Goal: Transaction & Acquisition: Purchase product/service

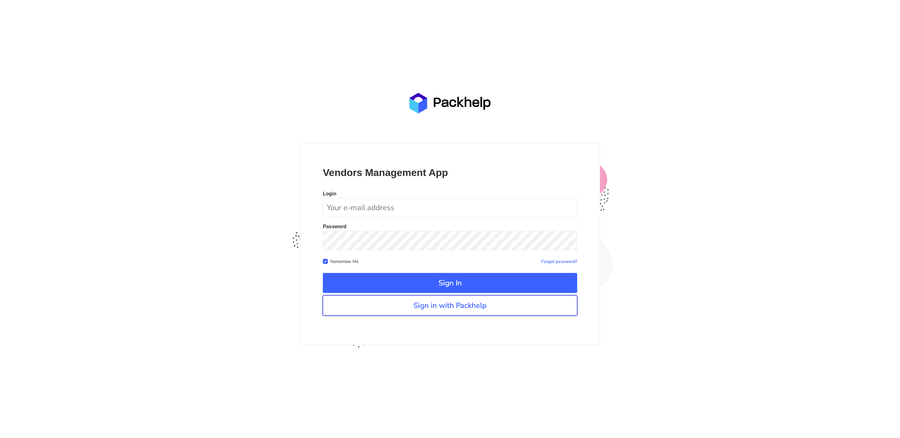
click at [491, 307] on link "Sign in with Packhelp" at bounding box center [450, 305] width 254 height 20
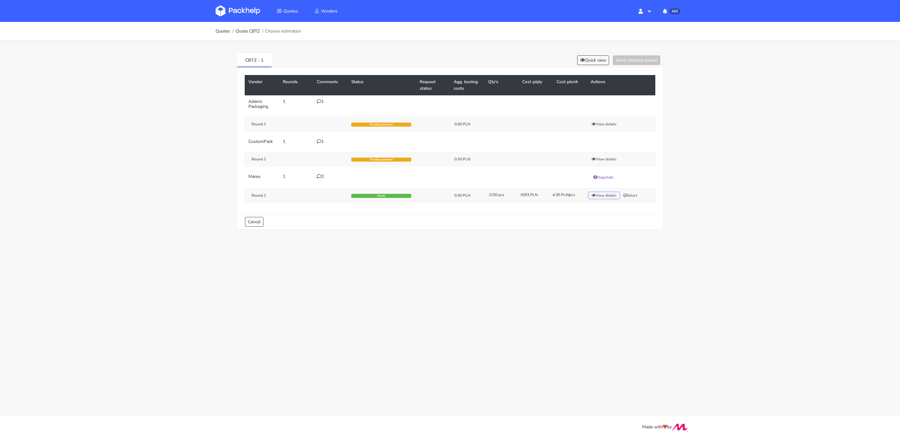
click at [607, 192] on button "View details" at bounding box center [604, 195] width 31 height 6
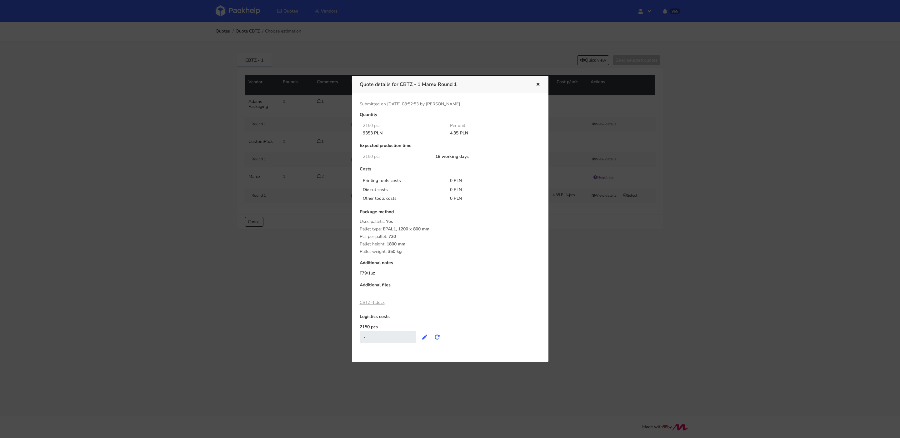
click at [537, 82] on icon "button" at bounding box center [537, 84] width 5 height 4
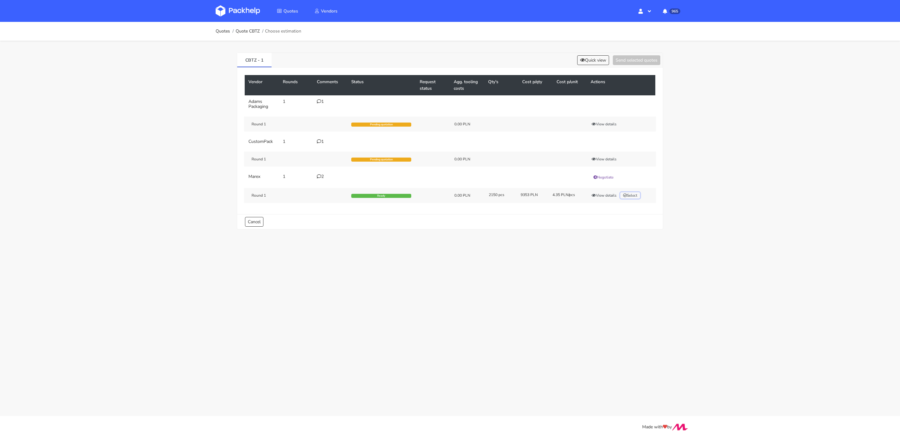
click at [628, 196] on button "Select" at bounding box center [630, 195] width 20 height 6
click at [614, 56] on button "Send selected quotes ( 1 )" at bounding box center [632, 60] width 56 height 10
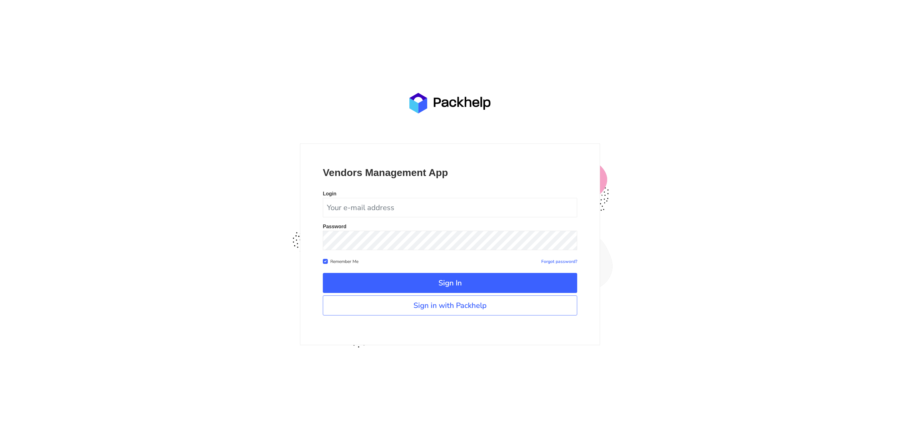
click at [478, 307] on link "Sign in with Packhelp" at bounding box center [450, 305] width 254 height 20
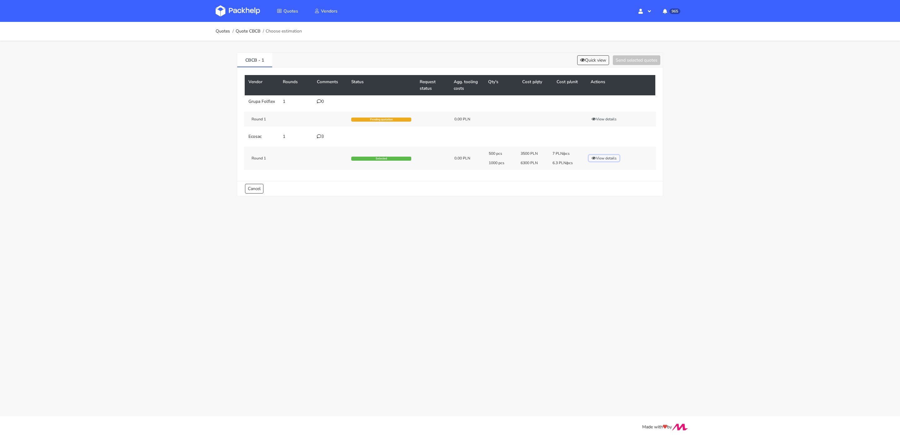
click at [596, 155] on button "View details" at bounding box center [604, 158] width 31 height 6
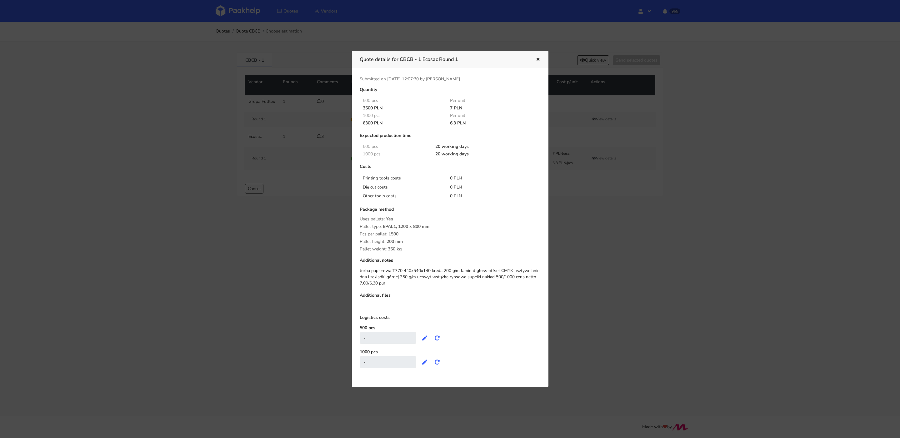
click at [538, 59] on icon "button" at bounding box center [537, 59] width 5 height 4
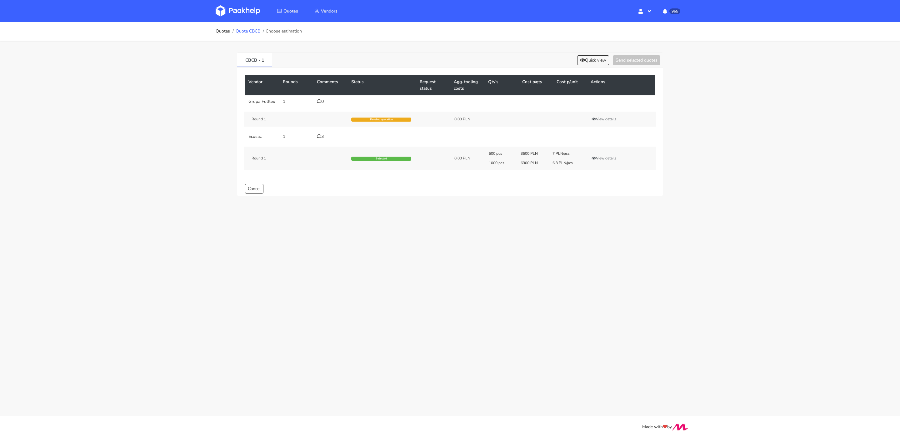
click at [253, 32] on link "Quote CBCB" at bounding box center [248, 31] width 25 height 5
click at [320, 134] on icon at bounding box center [319, 136] width 4 height 4
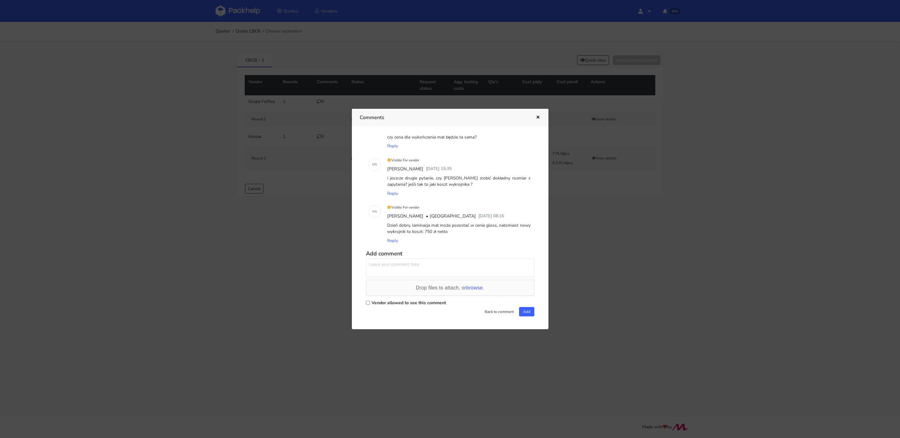
scroll to position [29, 0]
click at [539, 114] on button "button" at bounding box center [537, 117] width 7 height 8
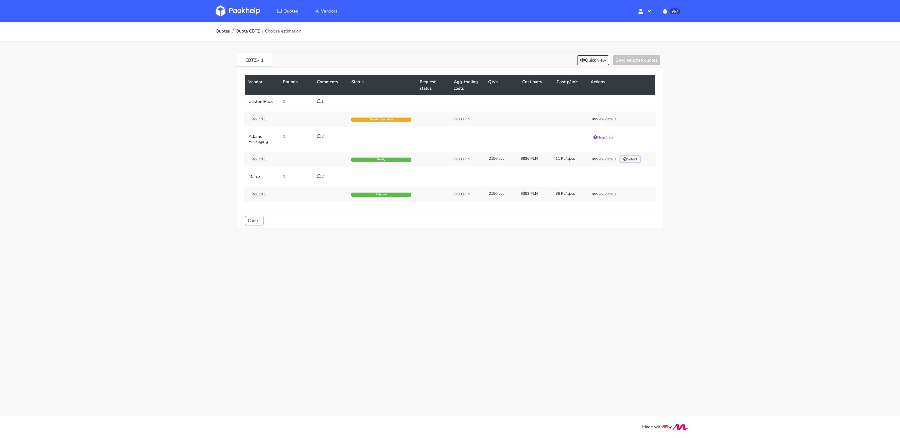
click at [628, 158] on button "Select" at bounding box center [630, 159] width 20 height 6
click at [621, 61] on button "Send selected quotes ( 1 )" at bounding box center [632, 60] width 56 height 10
click at [590, 158] on button "View details" at bounding box center [604, 159] width 31 height 6
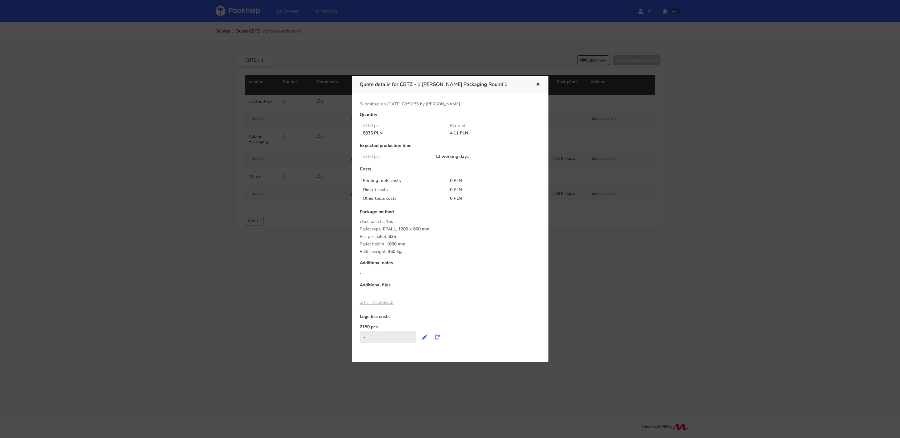
click at [378, 303] on link "offer_712268.pdf" at bounding box center [377, 302] width 34 height 6
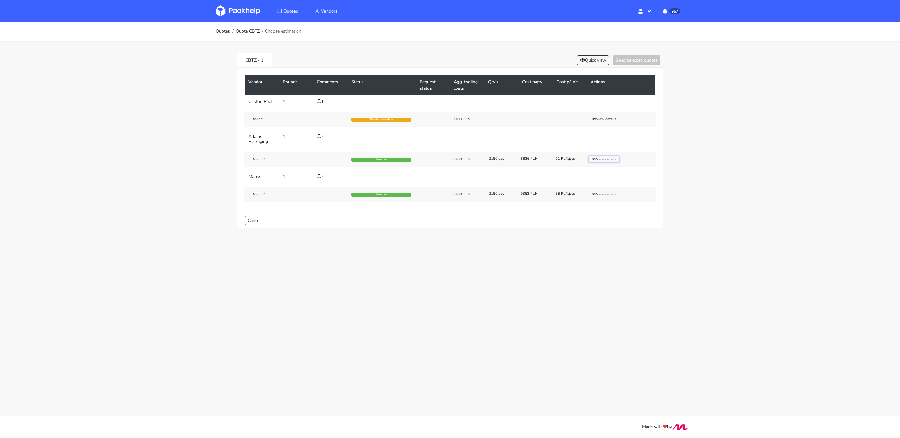
click at [602, 159] on button "View details" at bounding box center [604, 159] width 31 height 6
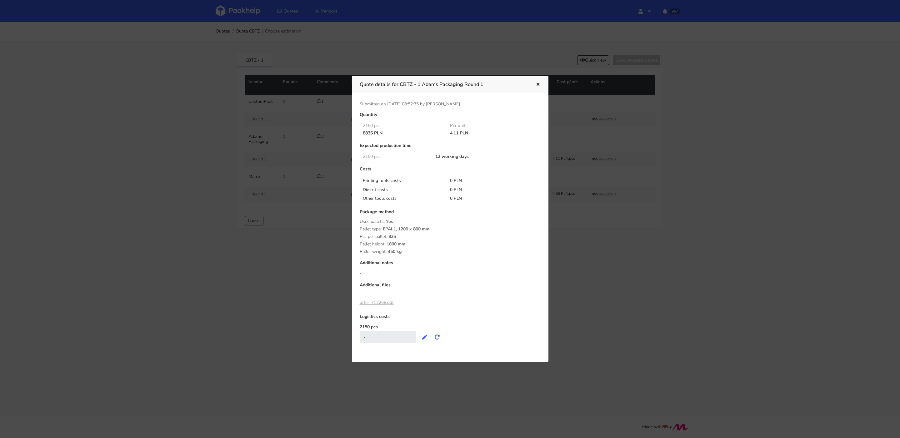
click at [540, 83] on icon "button" at bounding box center [537, 84] width 5 height 4
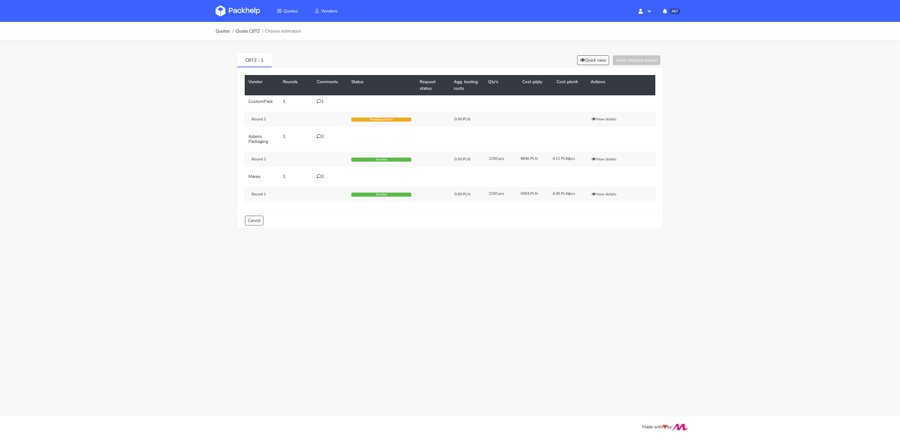
click at [325, 135] on div "2" at bounding box center [330, 136] width 27 height 5
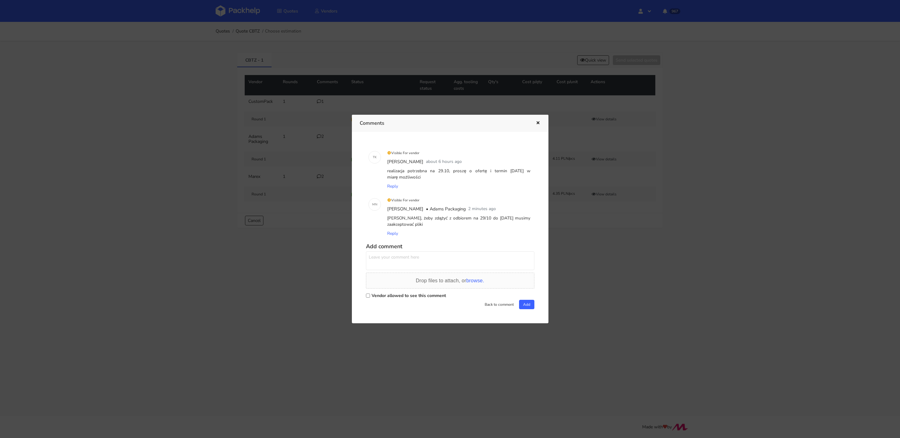
click at [386, 296] on label "Vendor allowed to see this comment" at bounding box center [408, 295] width 74 height 6
click at [370, 296] on input "Vendor allowed to see this comment" at bounding box center [368, 295] width 4 height 4
checkbox input "true"
click at [405, 253] on textarea at bounding box center [450, 260] width 168 height 19
type textarea "dziękuję, działamy"
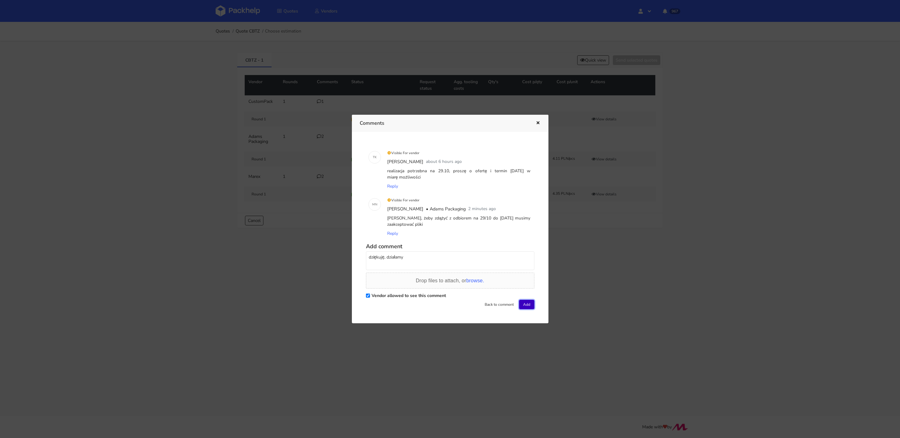
click at [523, 306] on button "Add" at bounding box center [526, 304] width 15 height 9
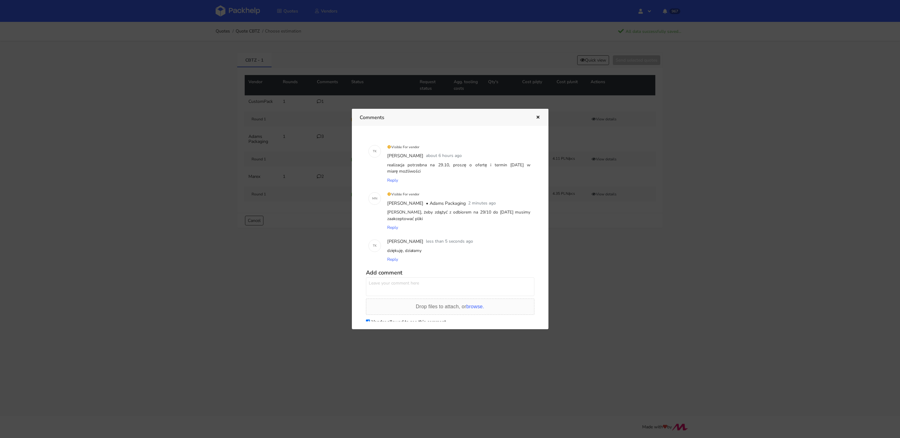
click at [538, 117] on icon "button" at bounding box center [537, 117] width 5 height 4
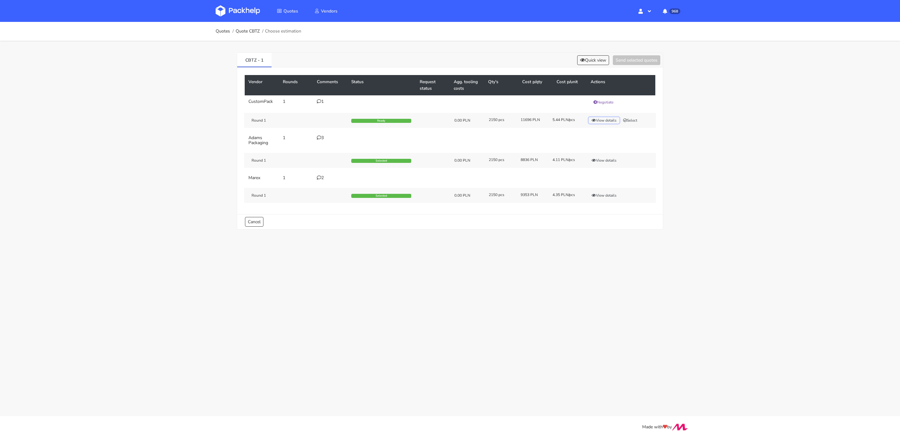
click at [607, 121] on button "View details" at bounding box center [604, 120] width 31 height 6
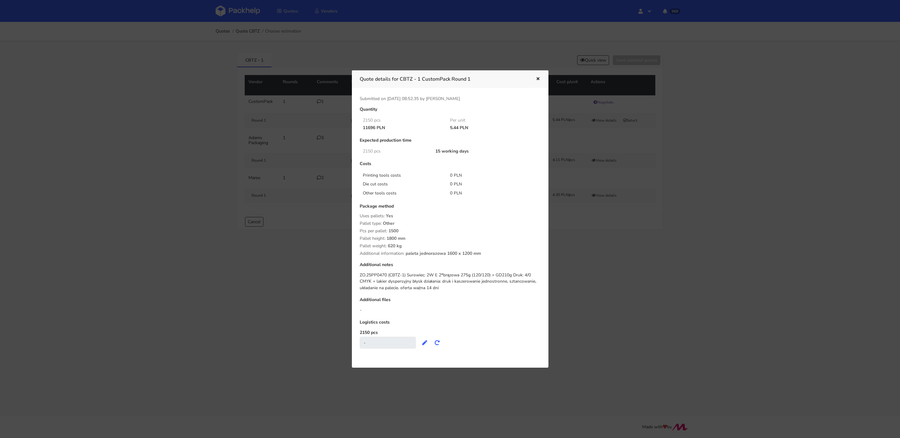
click at [536, 80] on icon "button" at bounding box center [537, 79] width 5 height 4
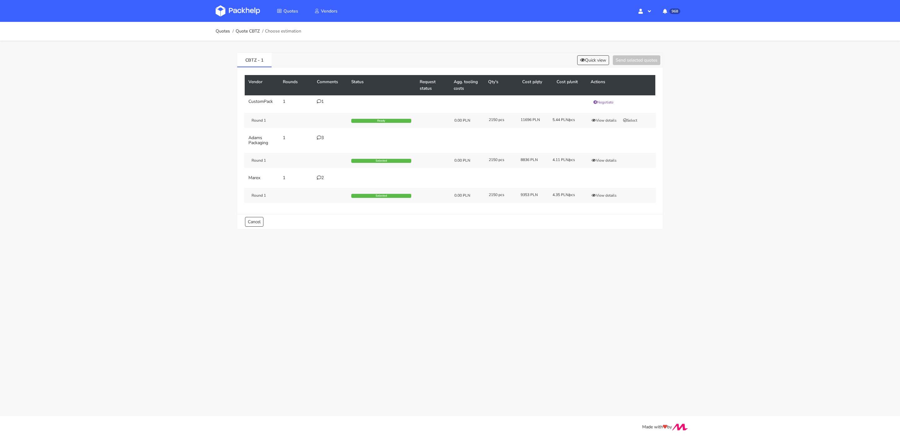
click at [318, 102] on icon at bounding box center [319, 101] width 4 height 4
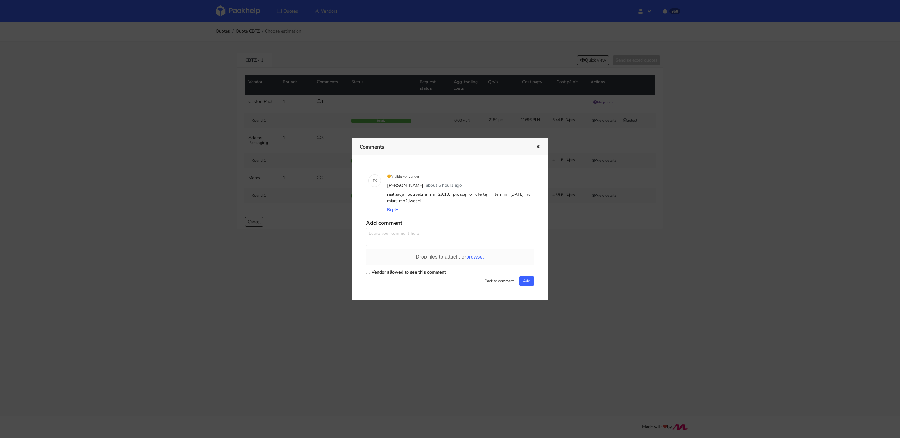
click at [420, 235] on textarea at bounding box center [450, 236] width 168 height 19
click at [419, 271] on label "Vendor allowed to see this comment" at bounding box center [408, 272] width 74 height 6
click at [370, 271] on input "Vendor allowed to see this comment" at bounding box center [368, 272] width 4 height 4
checkbox input "true"
click at [413, 240] on textarea at bounding box center [450, 236] width 168 height 19
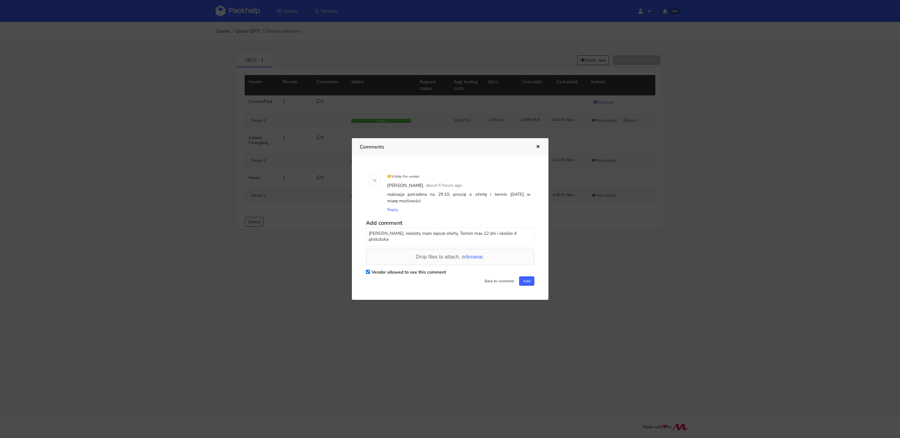
click at [393, 231] on textarea "Panie Pawle, niestety mam lepsze oferty. Termin max 12 dni i okolice 4 pln/sztu…" at bounding box center [450, 236] width 168 height 19
type textarea "Panie Pawle, dziękuję za wycenę ale mam lepsze oferty. Termin max 12 dni i okol…"
click at [525, 279] on button "Add" at bounding box center [526, 280] width 15 height 9
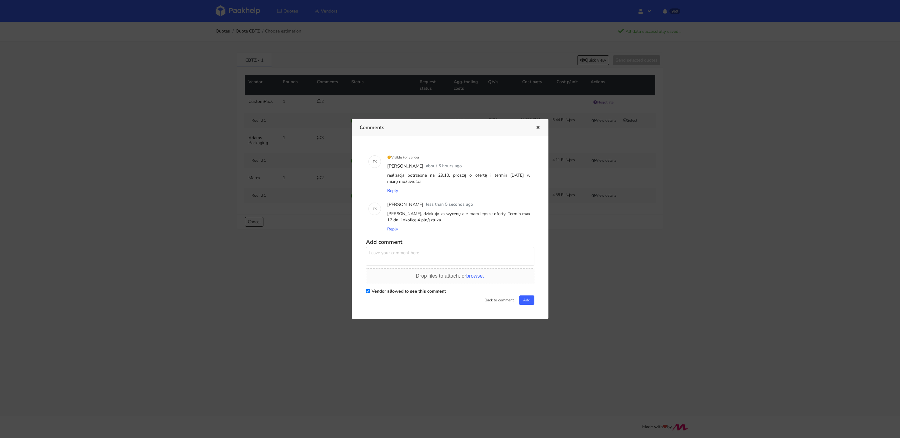
click at [537, 127] on icon "button" at bounding box center [537, 128] width 5 height 4
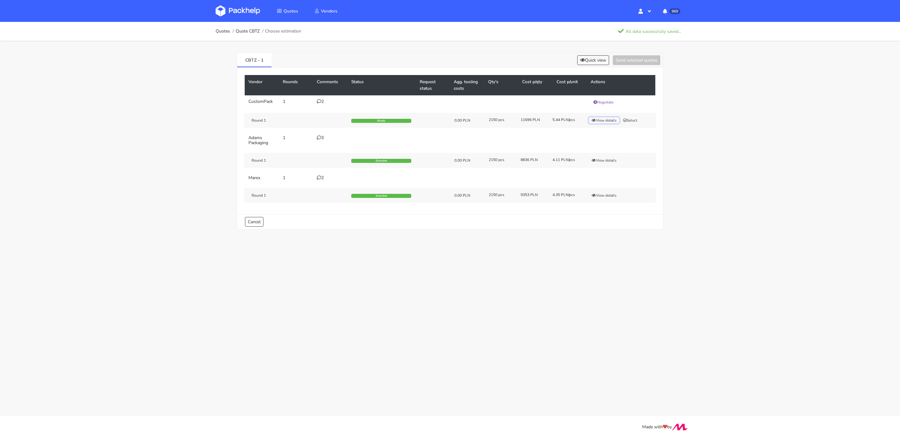
click at [590, 121] on button "View details" at bounding box center [604, 120] width 31 height 6
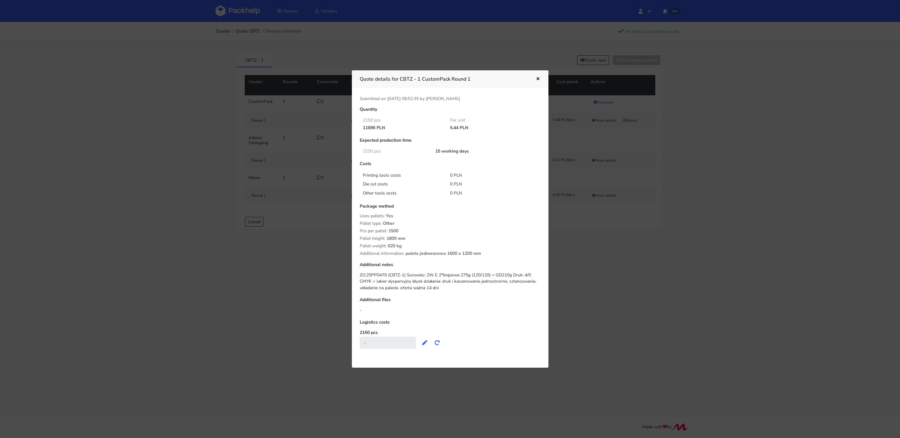
click at [536, 77] on icon "button" at bounding box center [537, 79] width 5 height 4
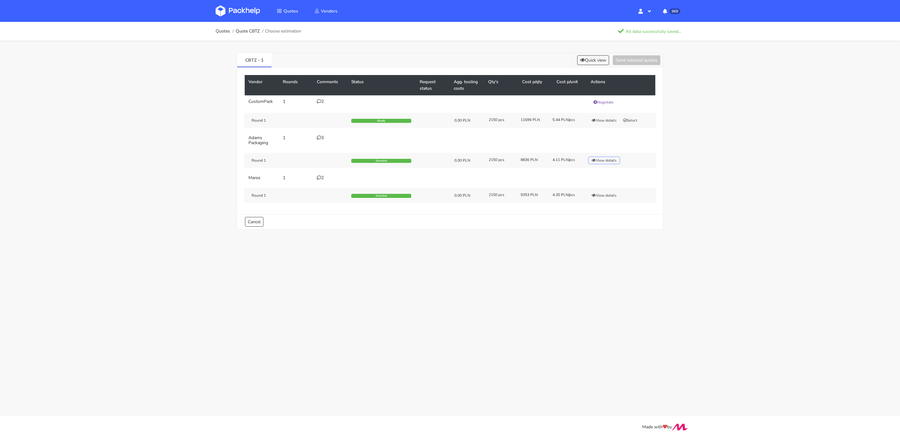
click at [598, 157] on button "View details" at bounding box center [604, 160] width 31 height 6
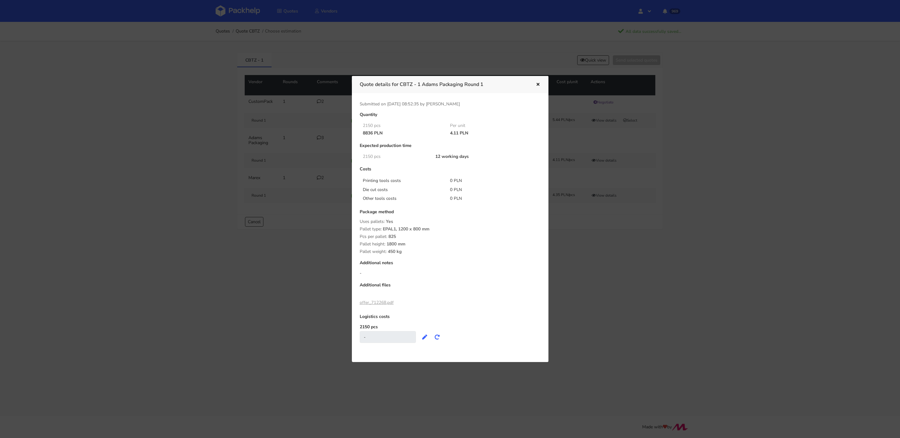
click at [386, 301] on link "offer_712268.pdf" at bounding box center [377, 302] width 34 height 6
click at [537, 85] on icon "button" at bounding box center [537, 84] width 5 height 4
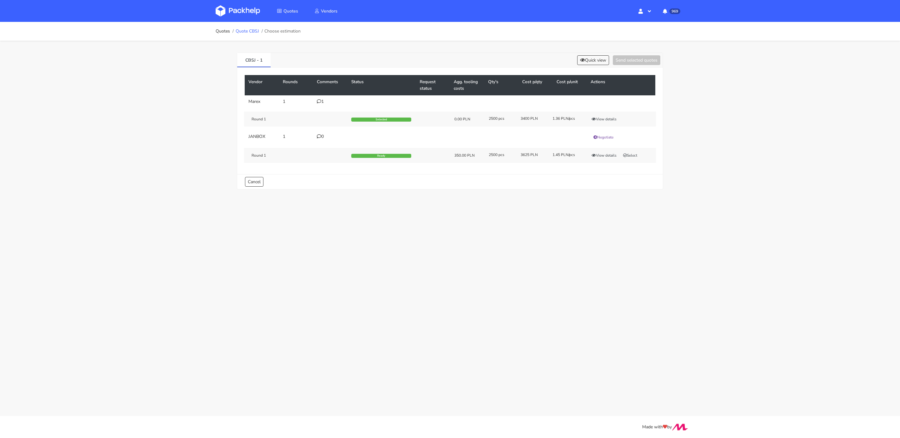
click at [255, 31] on link "Quote CBSJ" at bounding box center [247, 31] width 23 height 5
